Goal: Task Accomplishment & Management: Manage account settings

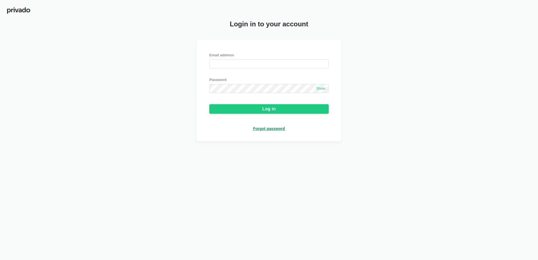
click at [238, 59] on div "Email address" at bounding box center [268, 61] width 119 height 16
type input "[EMAIL_ADDRESS][DOMAIN_NAME]"
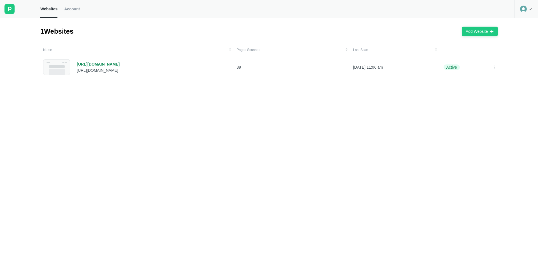
click at [75, 7] on span "Account" at bounding box center [72, 8] width 16 height 5
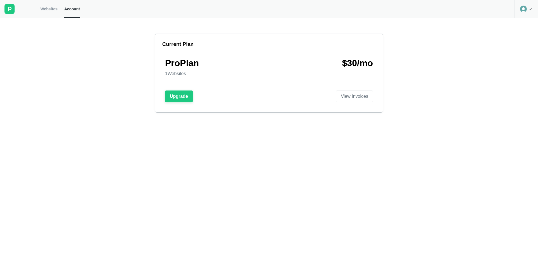
click at [374, 98] on div "Pro Plan 1 Websites $ 30 /mo Upgrade View Invoices" at bounding box center [268, 79] width 219 height 55
click at [366, 100] on button "View Invoices" at bounding box center [354, 97] width 37 height 12
